Goal: Use online tool/utility: Utilize a website feature to perform a specific function

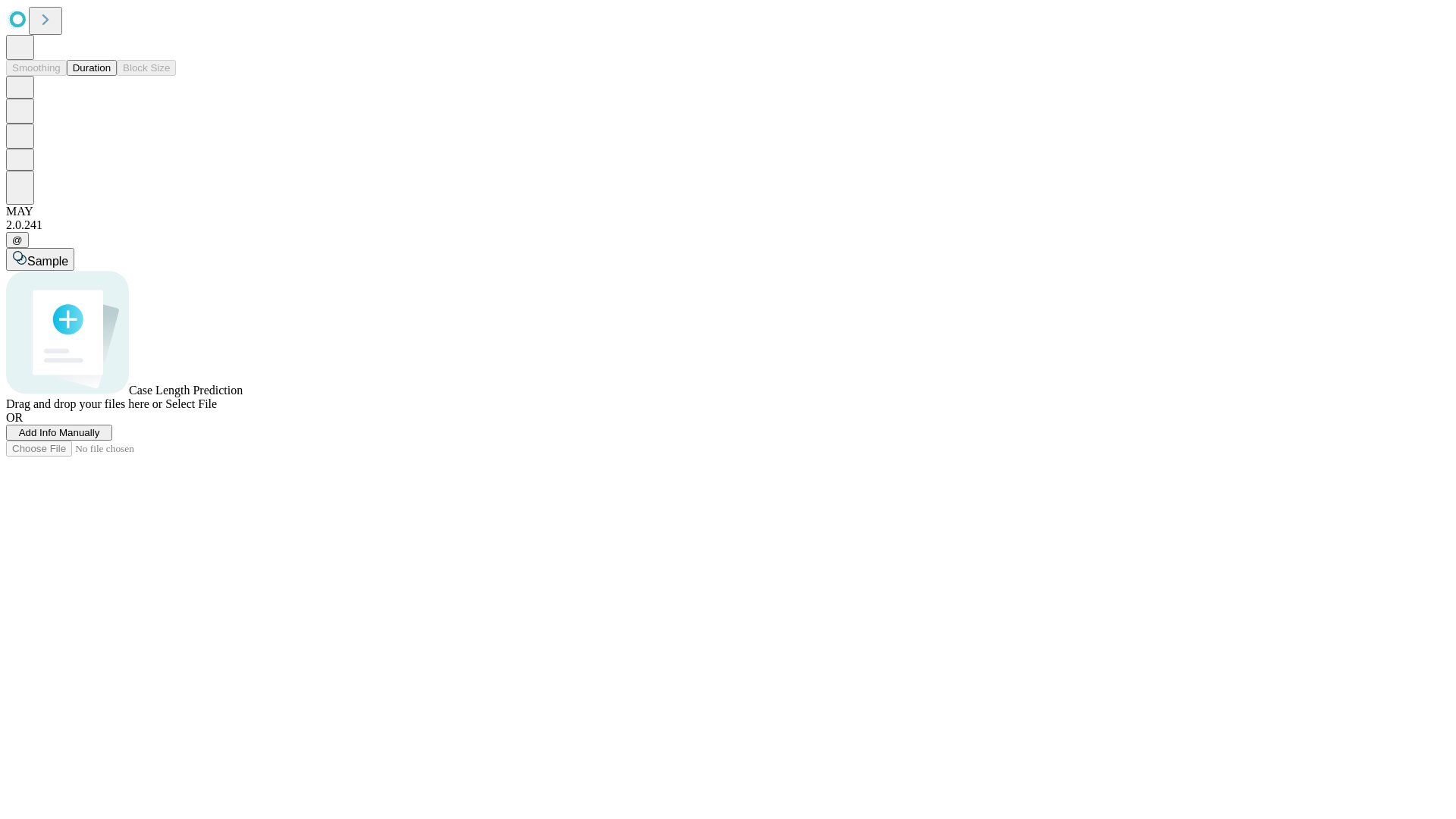
click at [111, 76] on button "Duration" at bounding box center [92, 67] width 50 height 16
click at [217, 410] on span "Select File" at bounding box center [191, 403] width 52 height 12
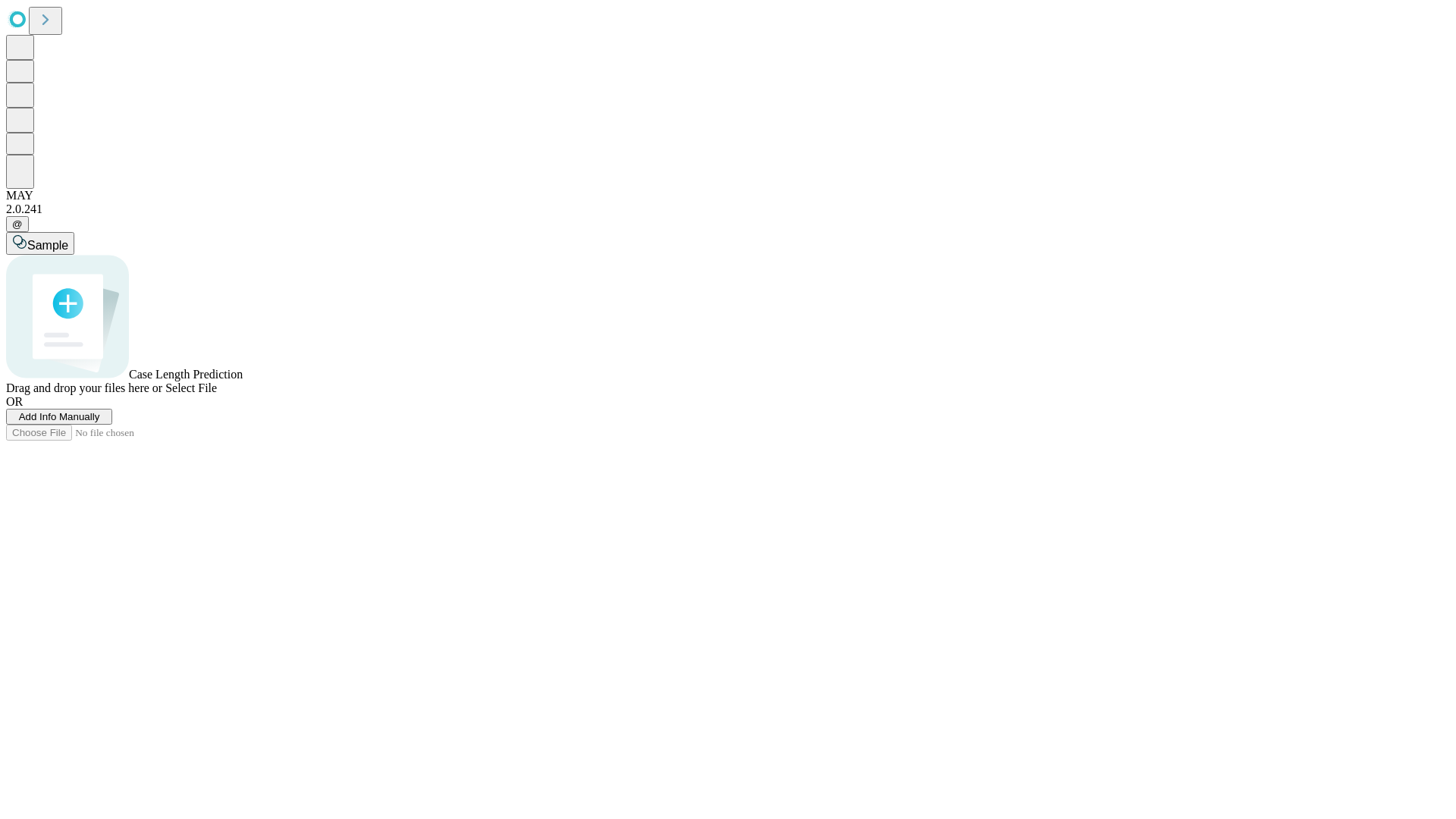
click at [217, 395] on span "Select File" at bounding box center [191, 387] width 52 height 12
